Goal: Task Accomplishment & Management: Manage account settings

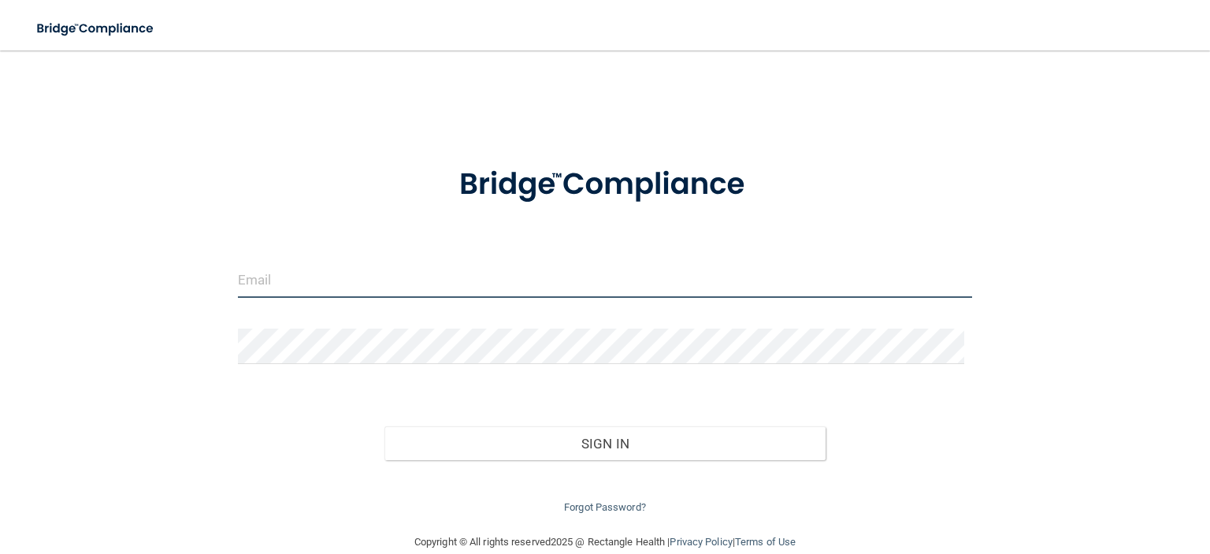
click at [351, 280] on input "email" at bounding box center [605, 279] width 734 height 35
type input "[PERSON_NAME][EMAIL_ADDRESS][PERSON_NAME][DOMAIN_NAME]"
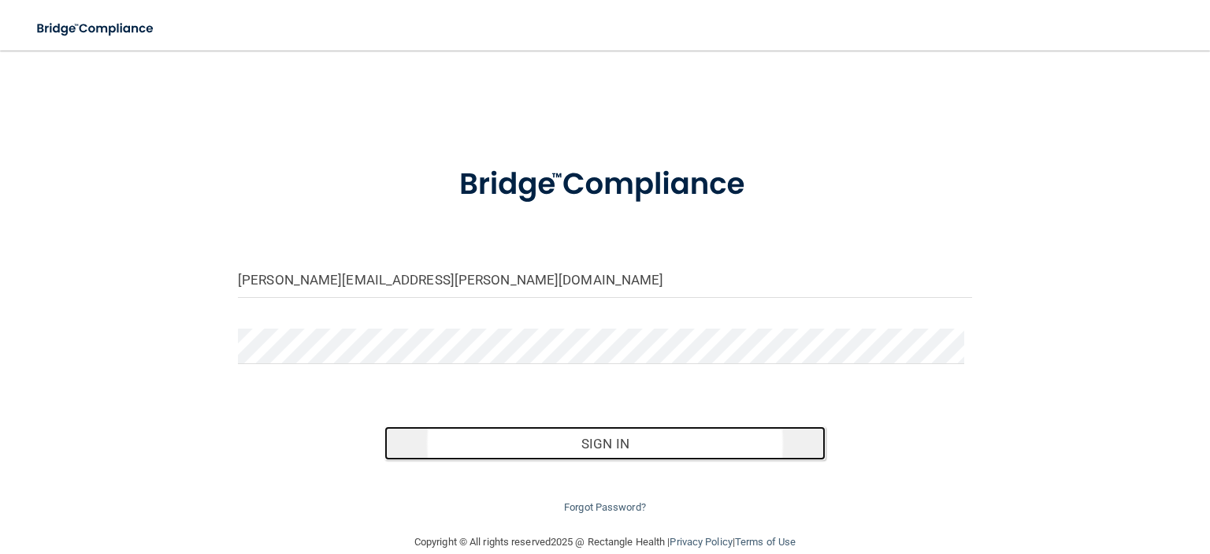
click at [614, 447] on button "Sign In" at bounding box center [604, 443] width 440 height 35
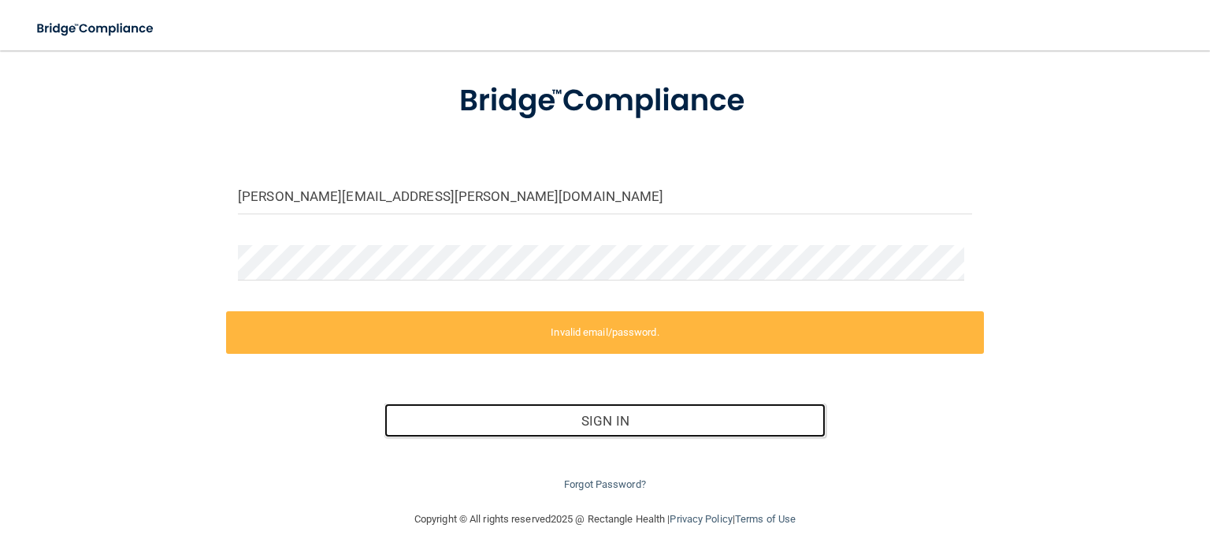
scroll to position [85, 0]
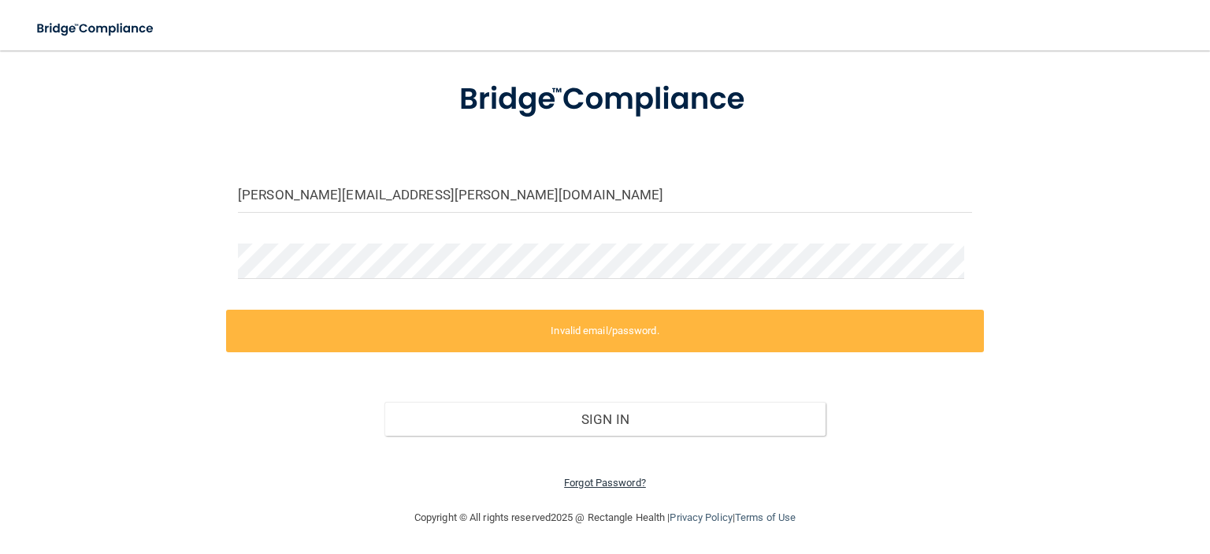
click at [579, 483] on link "Forgot Password?" at bounding box center [605, 483] width 82 height 12
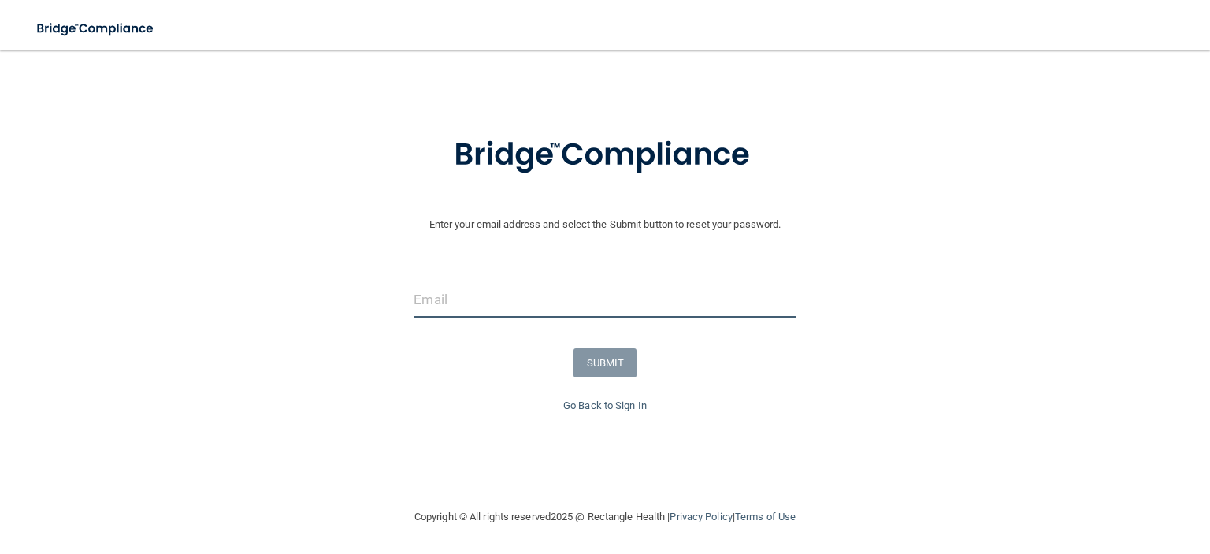
click at [532, 288] on input "email" at bounding box center [605, 299] width 382 height 35
type input "[PERSON_NAME][EMAIL_ADDRESS][PERSON_NAME][DOMAIN_NAME]"
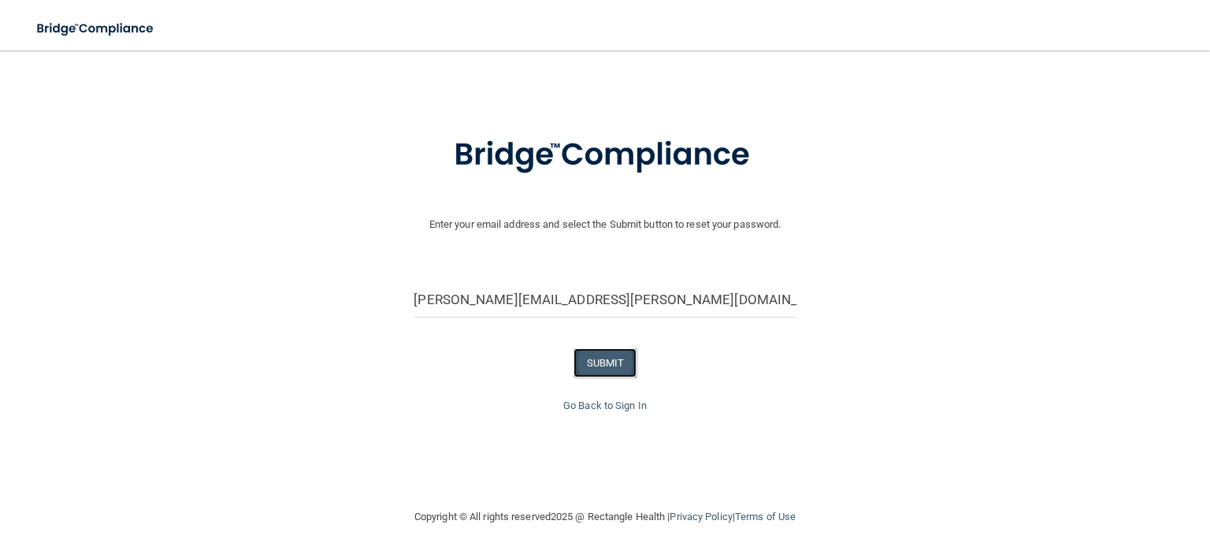
click at [586, 362] on button "SUBMIT" at bounding box center [605, 362] width 64 height 29
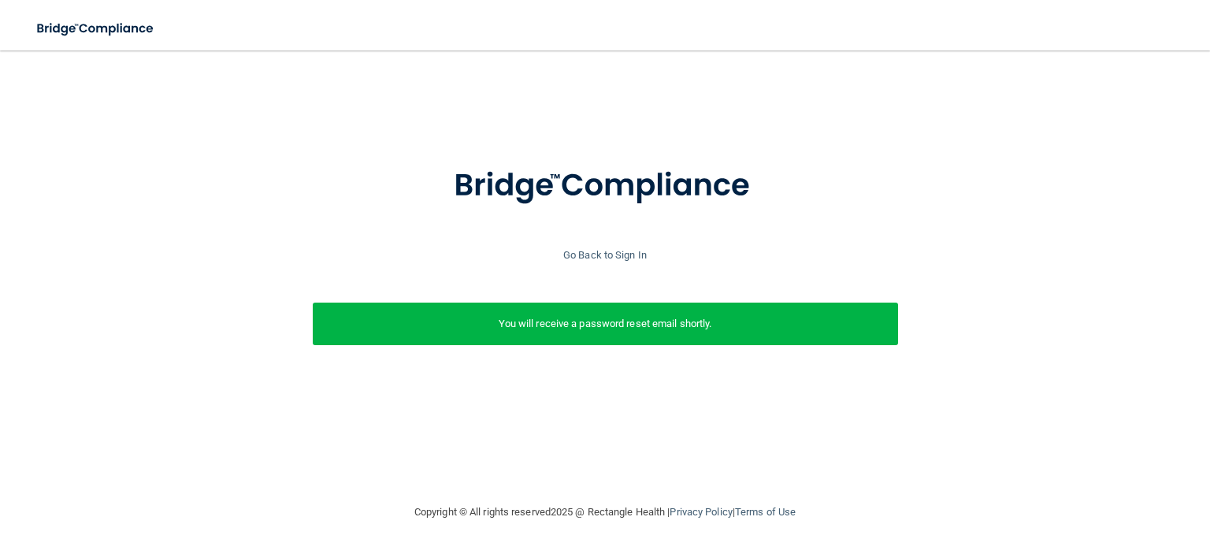
scroll to position [0, 0]
click at [602, 258] on link "Go Back to Sign In" at bounding box center [604, 255] width 83 height 12
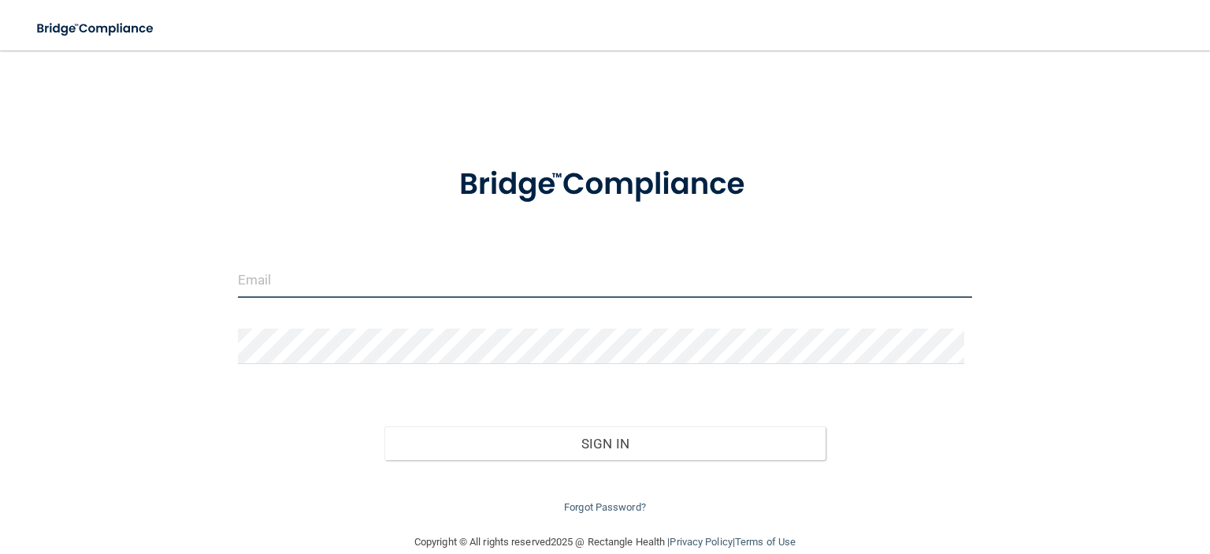
click at [568, 280] on input "email" at bounding box center [605, 279] width 734 height 35
type input "[PERSON_NAME][EMAIL_ADDRESS][PERSON_NAME][DOMAIN_NAME]"
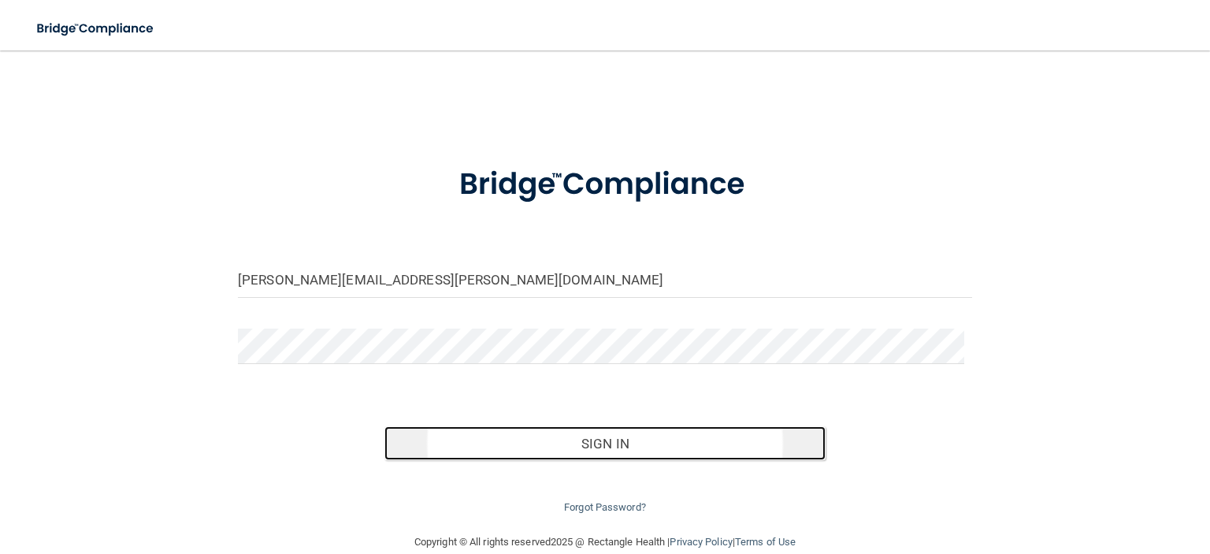
click at [596, 434] on button "Sign In" at bounding box center [604, 443] width 440 height 35
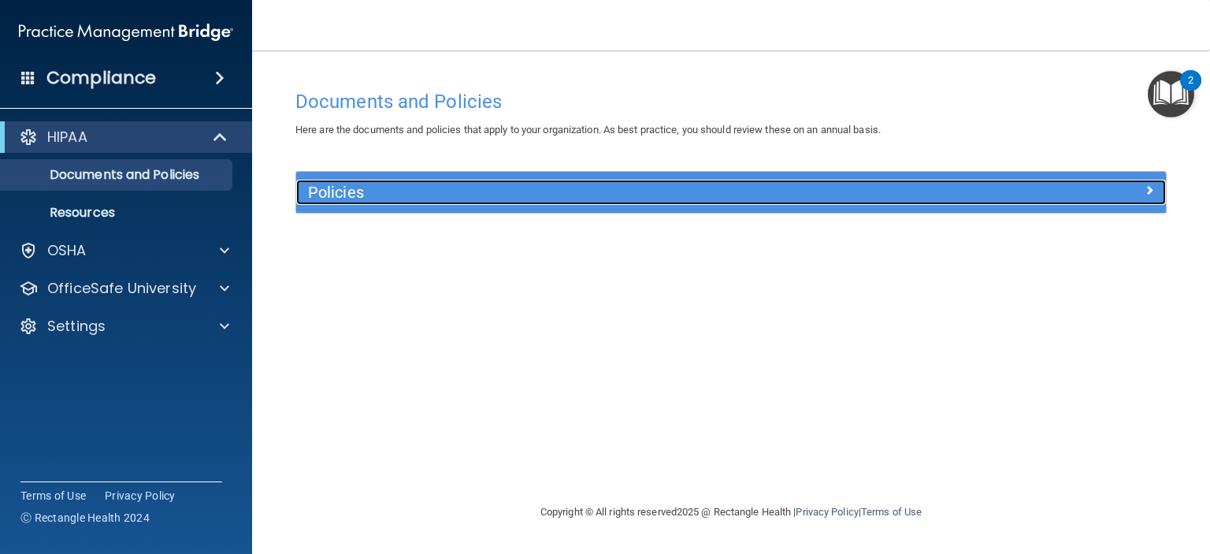
click at [681, 184] on h5 "Policies" at bounding box center [622, 192] width 629 height 17
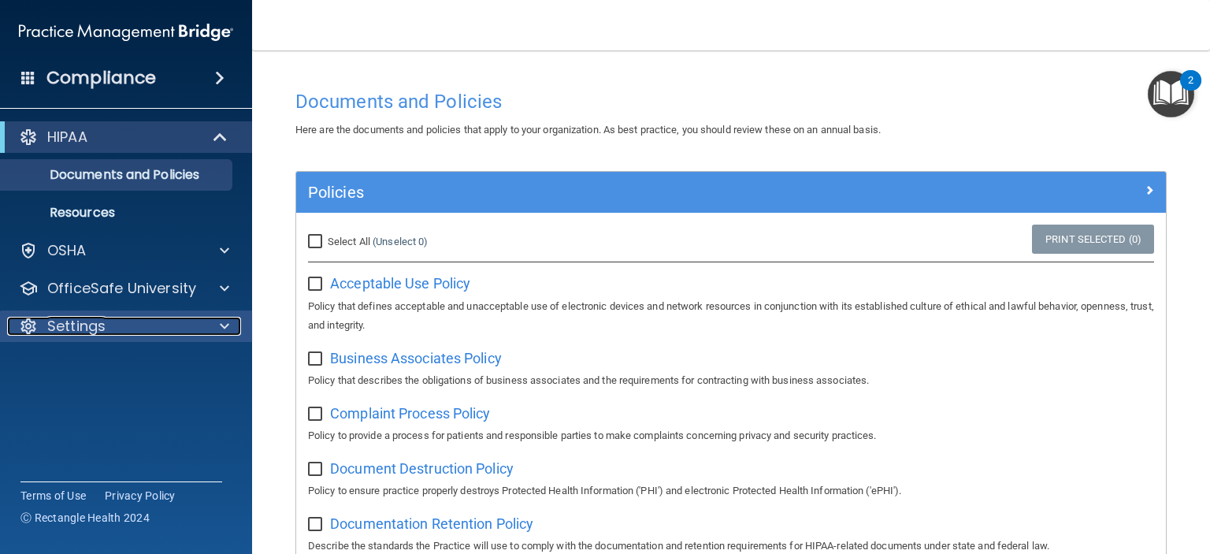
click at [219, 330] on div at bounding box center [221, 326] width 39 height 19
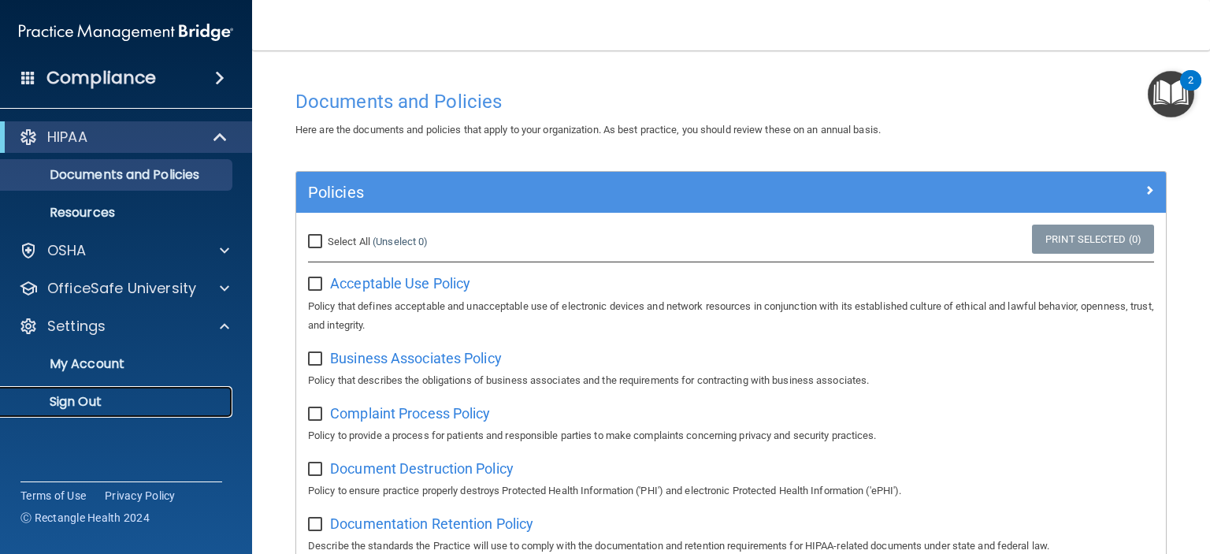
click at [88, 395] on p "Sign Out" at bounding box center [117, 402] width 215 height 16
